Goal: Information Seeking & Learning: Learn about a topic

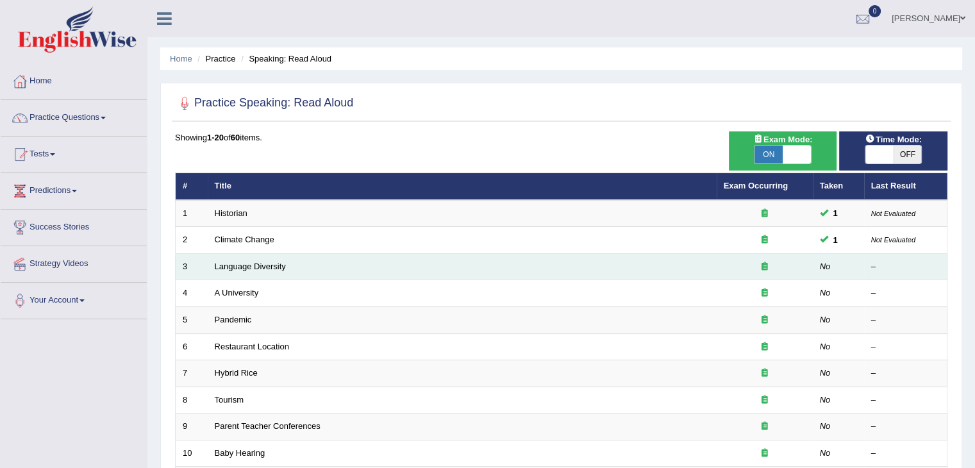
click at [263, 260] on td "Language Diversity" at bounding box center [462, 266] width 509 height 27
click at [262, 267] on link "Language Diversity" at bounding box center [250, 267] width 71 height 10
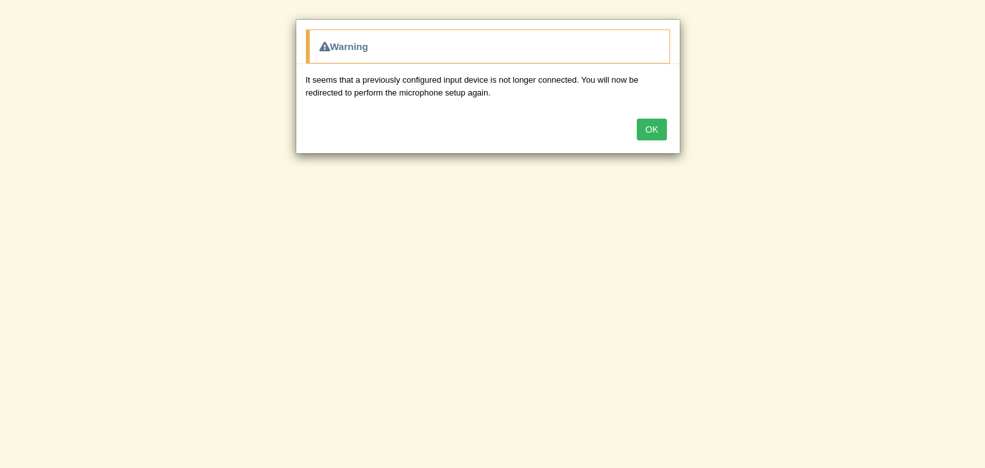
click at [653, 128] on button "OK" at bounding box center [651, 130] width 29 height 22
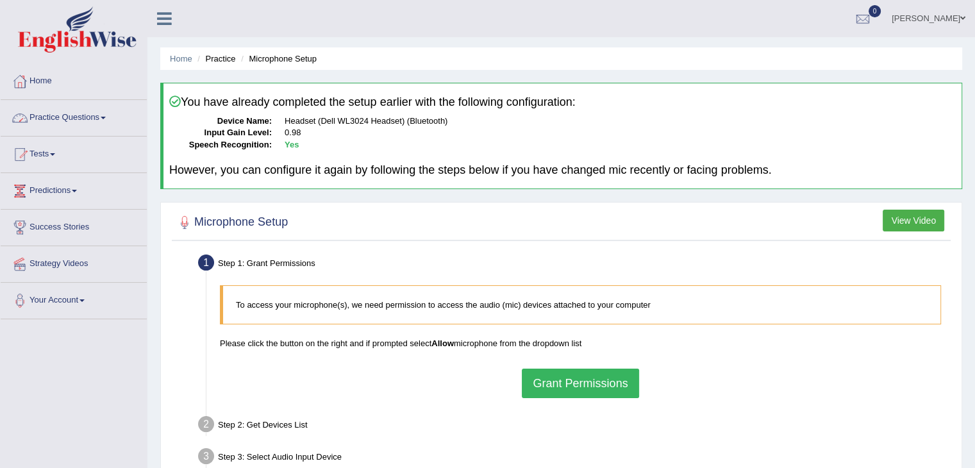
click at [54, 120] on link "Practice Questions" at bounding box center [74, 116] width 146 height 32
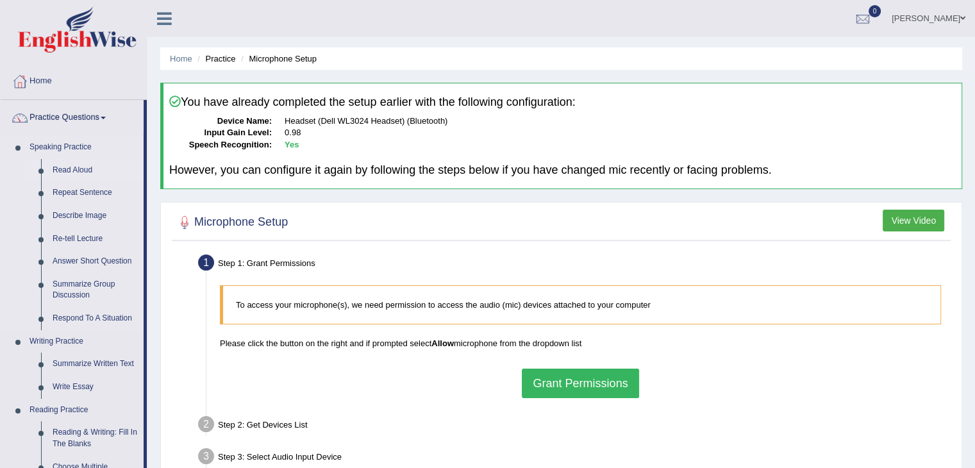
click at [80, 176] on link "Read Aloud" at bounding box center [95, 170] width 97 height 23
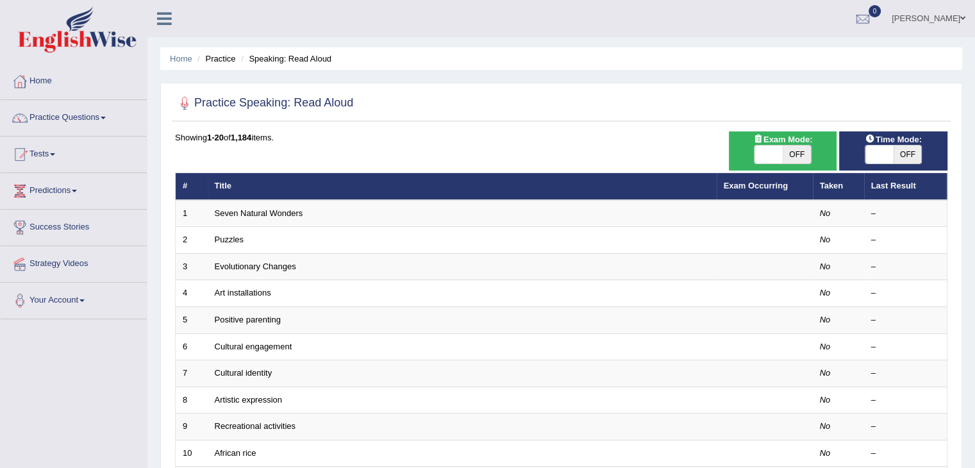
click at [789, 149] on span "OFF" at bounding box center [797, 155] width 28 height 18
checkbox input "true"
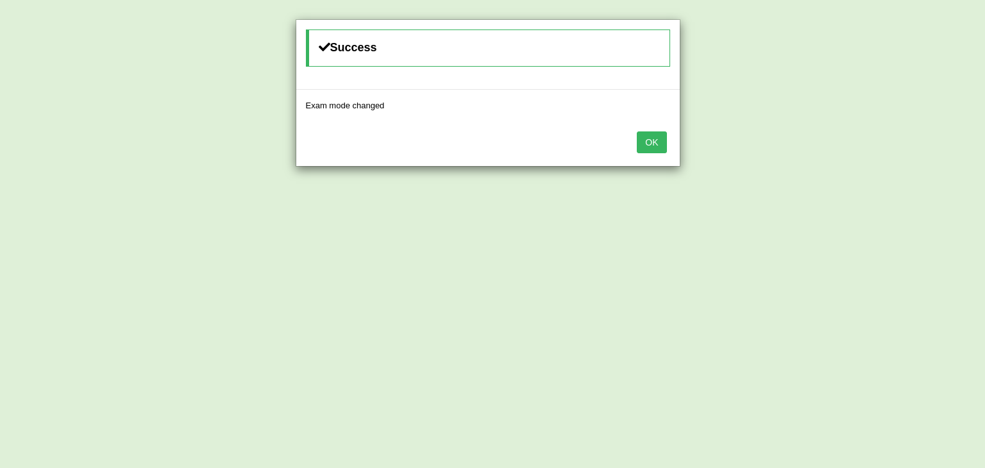
click at [650, 137] on button "OK" at bounding box center [651, 142] width 29 height 22
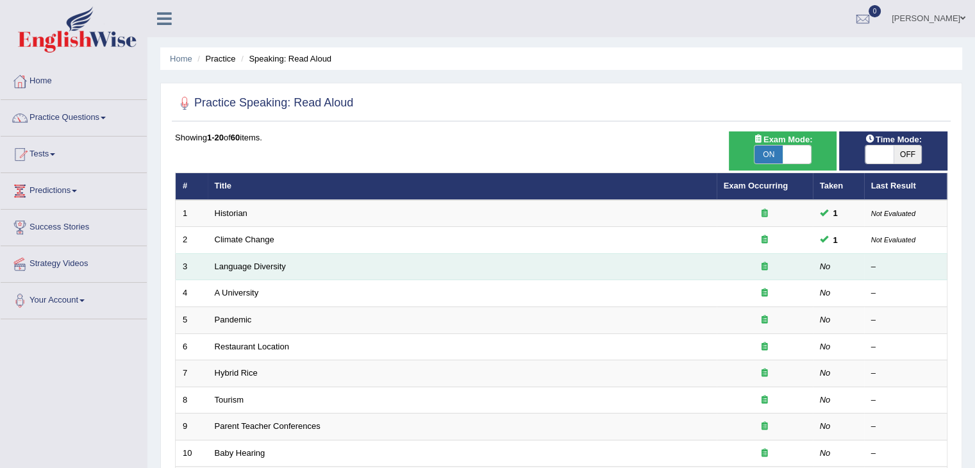
click at [622, 267] on td "Language Diversity" at bounding box center [462, 266] width 509 height 27
click at [267, 257] on td "Language Diversity" at bounding box center [462, 266] width 509 height 27
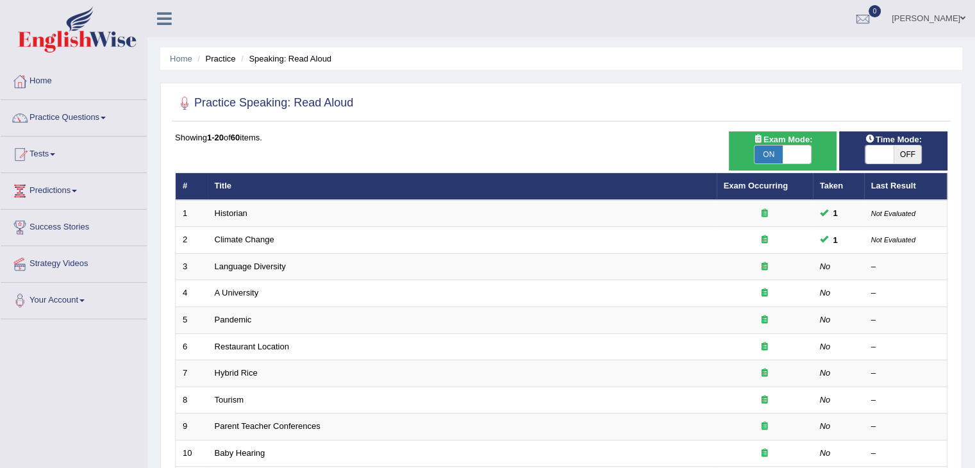
click at [905, 147] on span "OFF" at bounding box center [908, 155] width 28 height 18
checkbox input "true"
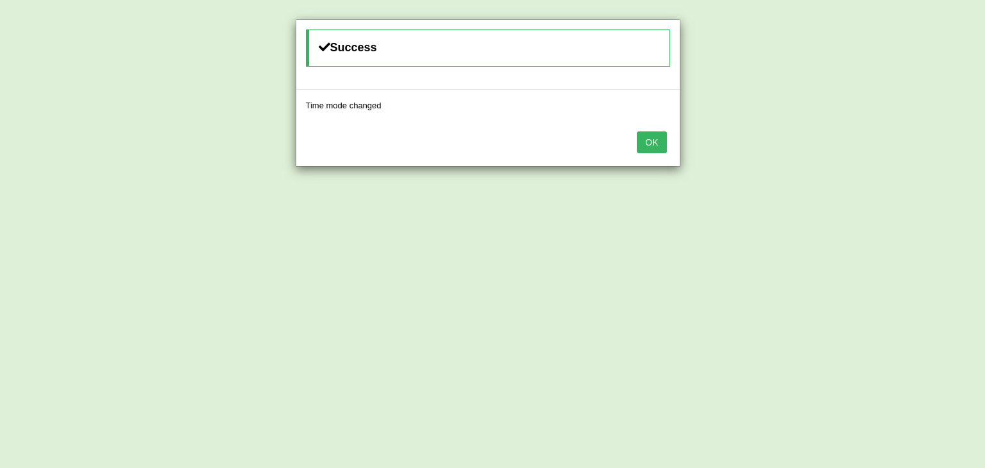
click at [649, 151] on button "OK" at bounding box center [651, 142] width 29 height 22
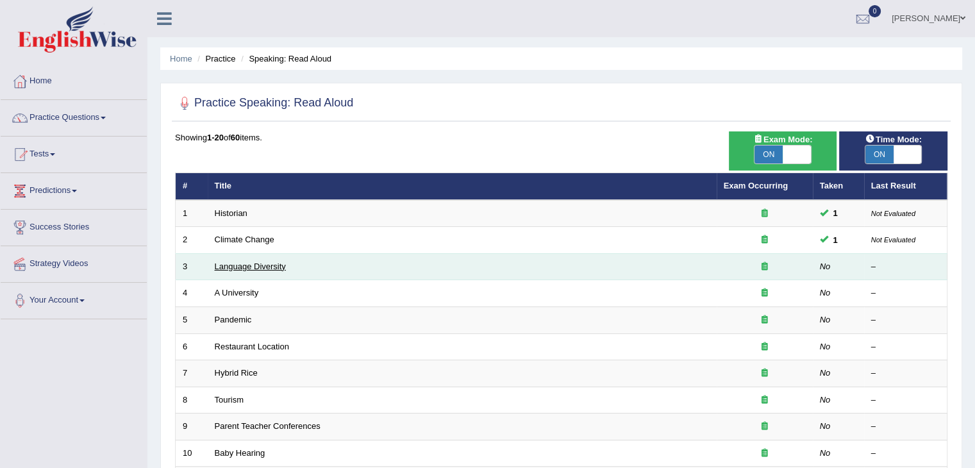
click at [254, 264] on link "Language Diversity" at bounding box center [250, 267] width 71 height 10
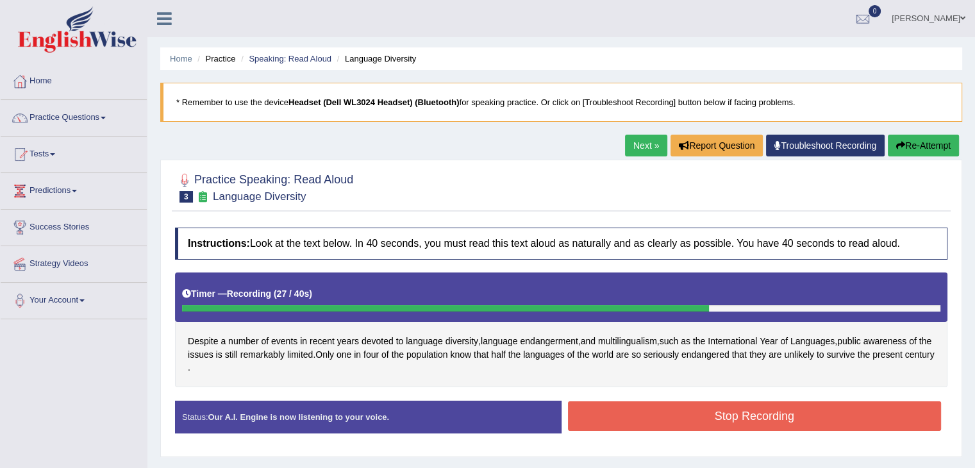
click at [693, 416] on button "Stop Recording" at bounding box center [755, 415] width 374 height 29
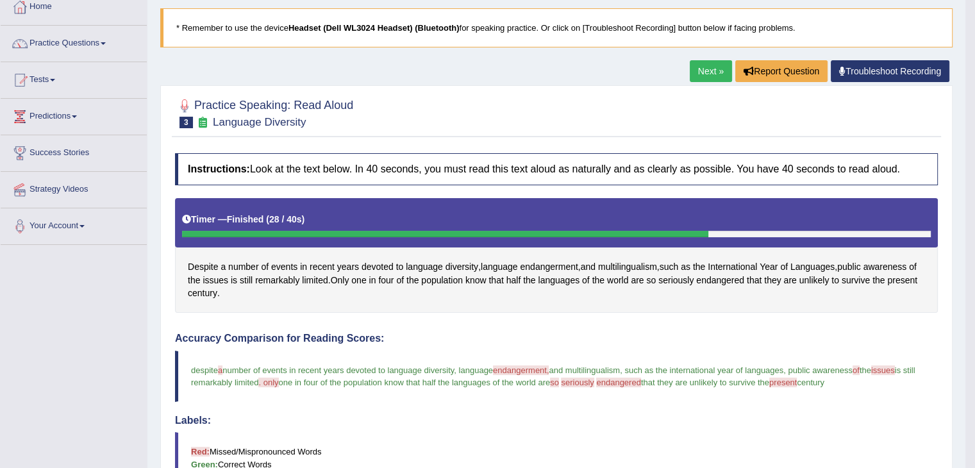
scroll to position [71, 0]
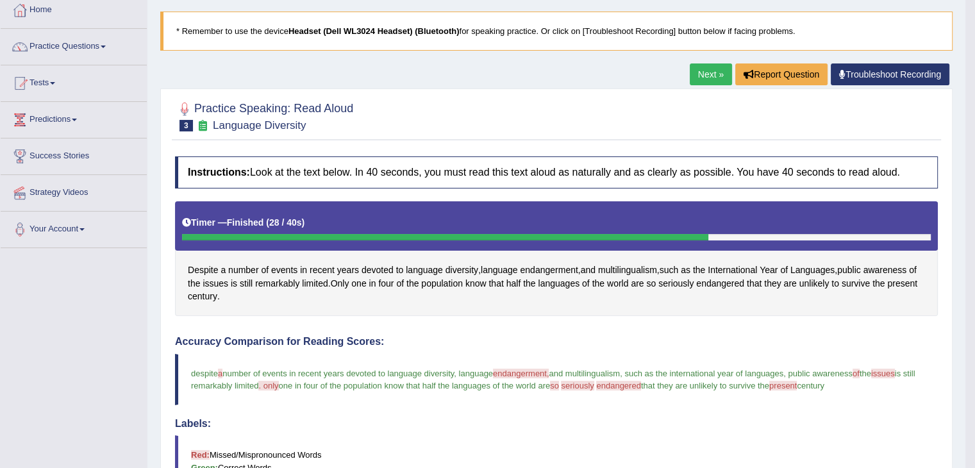
click at [718, 78] on link "Next »" at bounding box center [711, 74] width 42 height 22
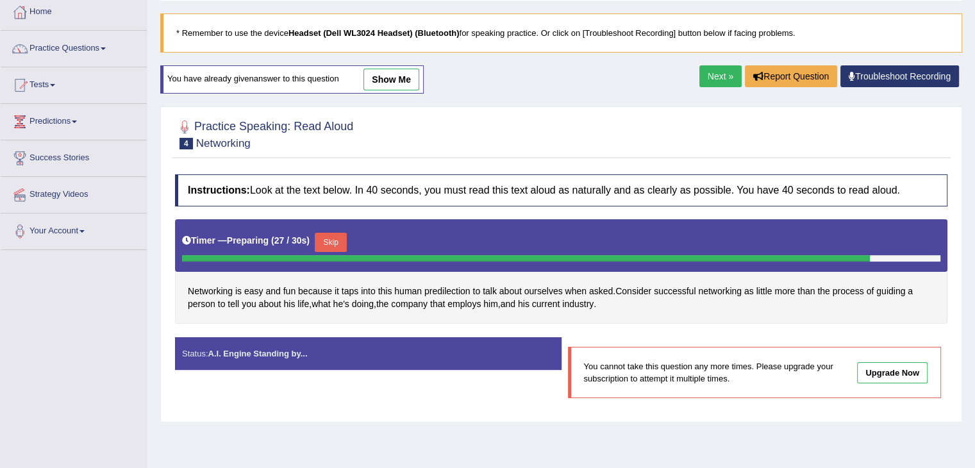
scroll to position [71, 0]
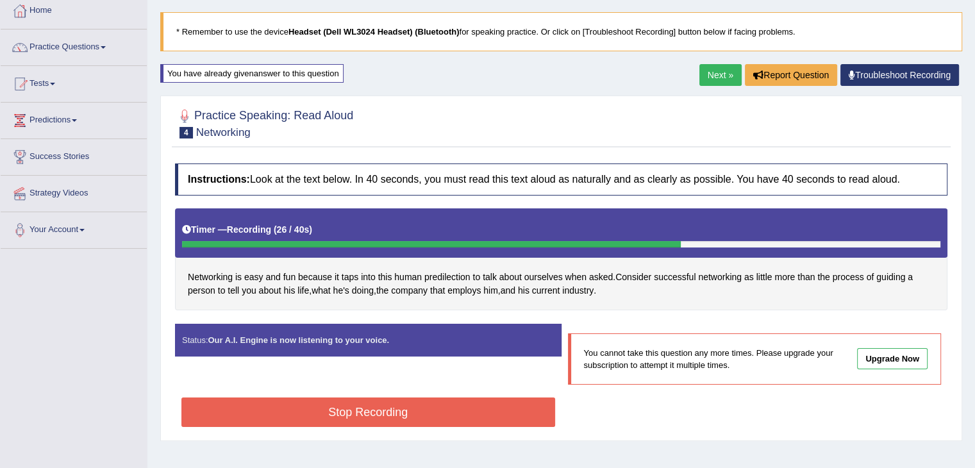
click at [503, 409] on button "Stop Recording" at bounding box center [368, 412] width 374 height 29
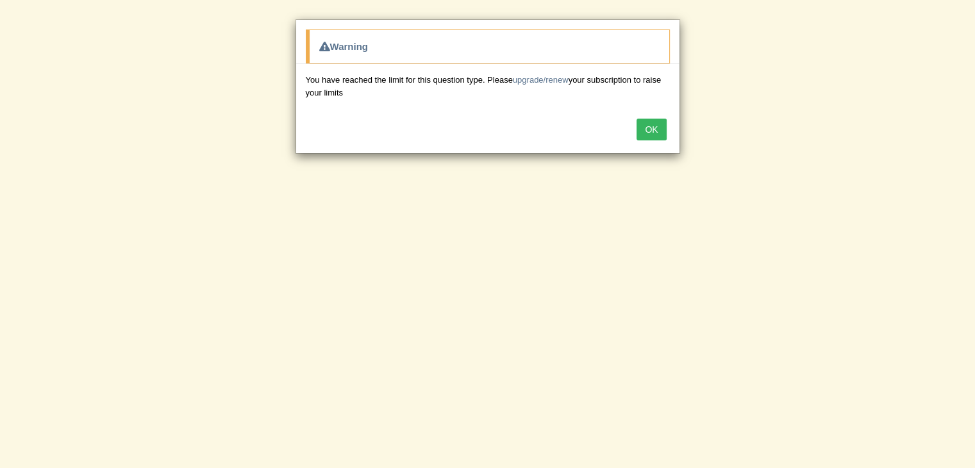
click at [659, 131] on button "OK" at bounding box center [651, 130] width 29 height 22
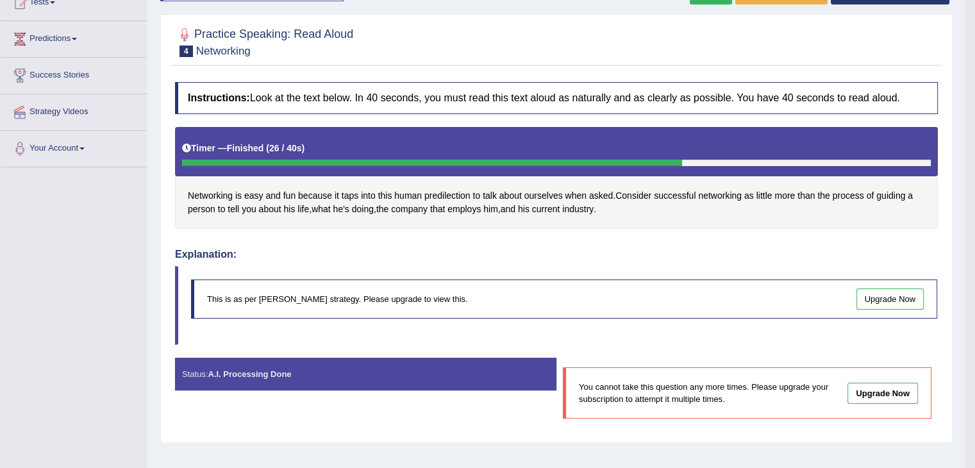
scroll to position [205, 0]
